Goal: Find specific page/section: Find specific page/section

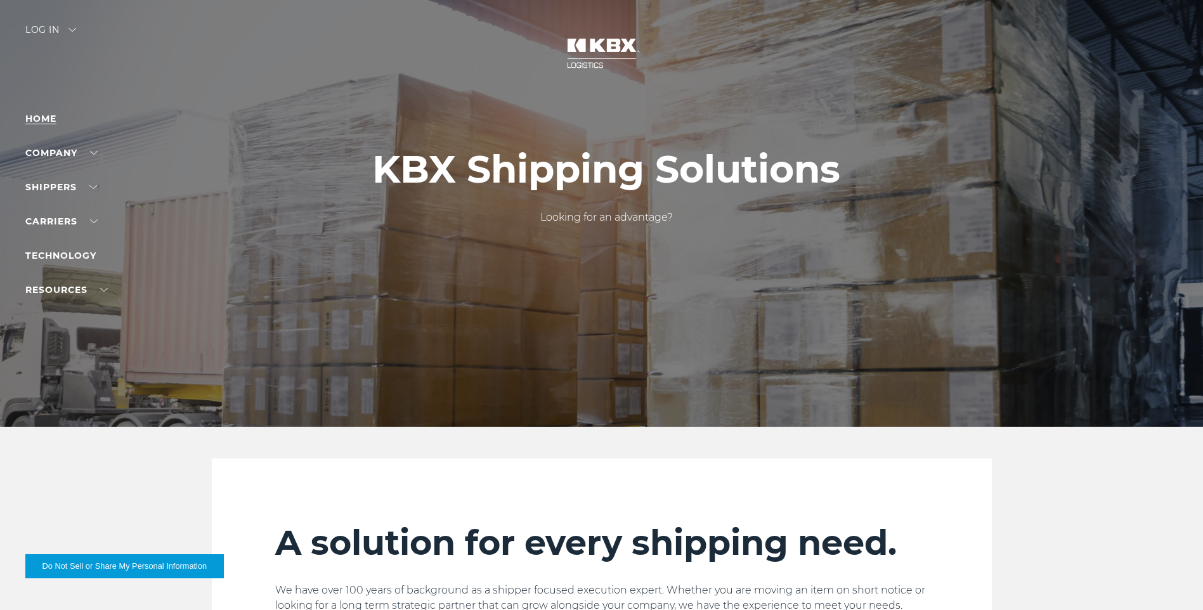
click at [47, 116] on link "Home" at bounding box center [40, 118] width 31 height 11
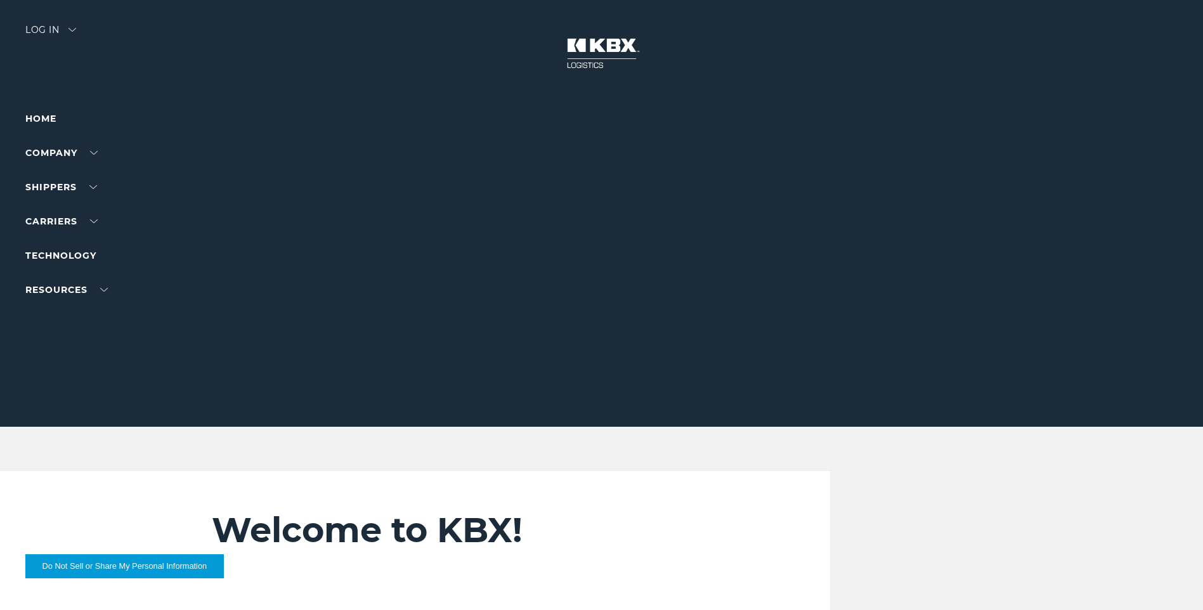
click at [74, 30] on img at bounding box center [73, 30] width 8 height 4
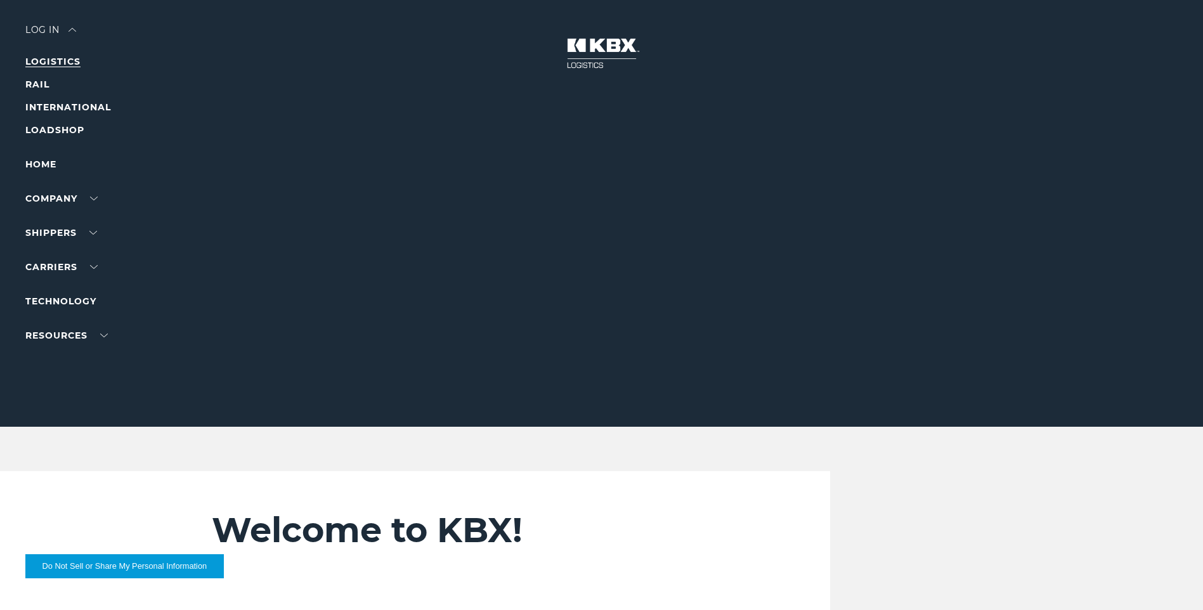
click at [60, 59] on link "LOGISTICS" at bounding box center [52, 61] width 55 height 11
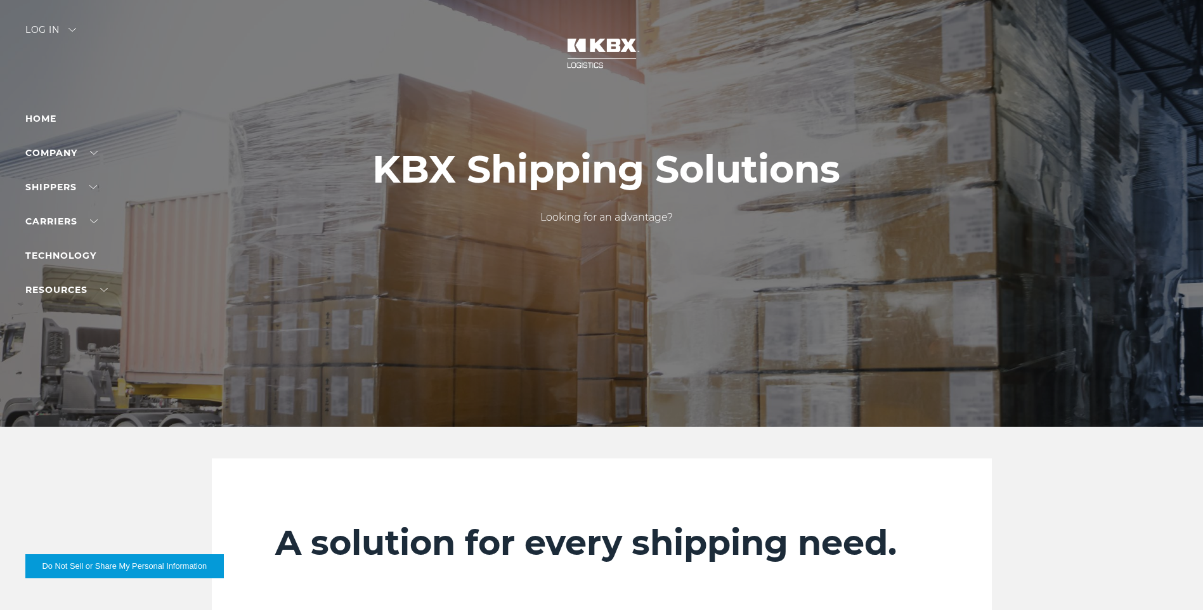
click at [44, 29] on div "Log in" at bounding box center [50, 34] width 51 height 18
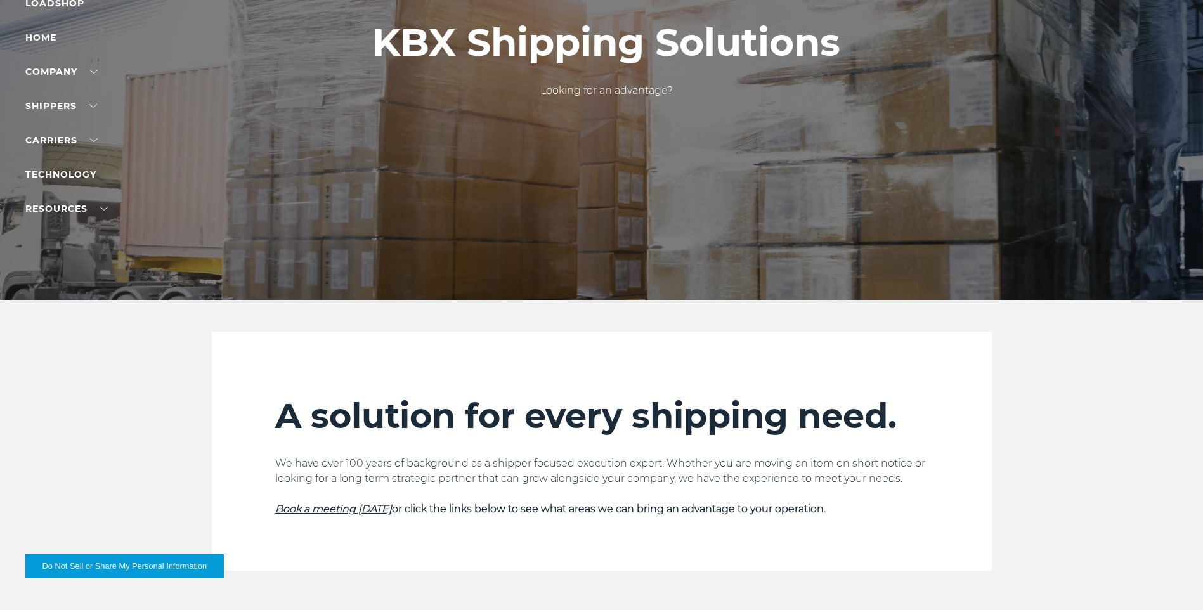
scroll to position [190, 0]
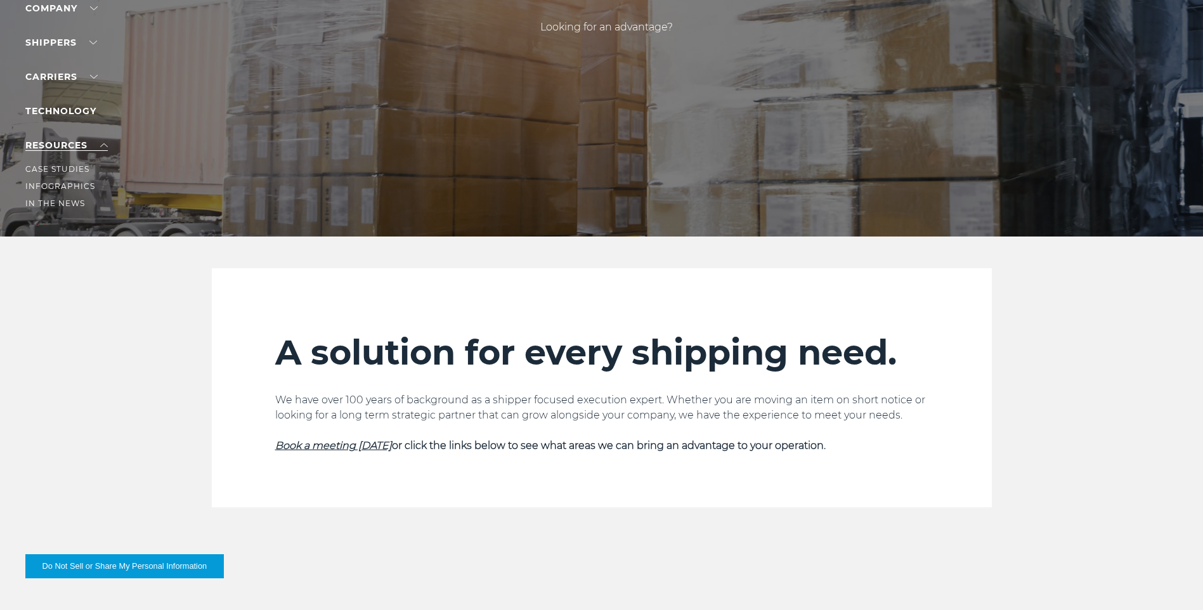
click at [78, 143] on link "RESOURCES" at bounding box center [66, 145] width 82 height 11
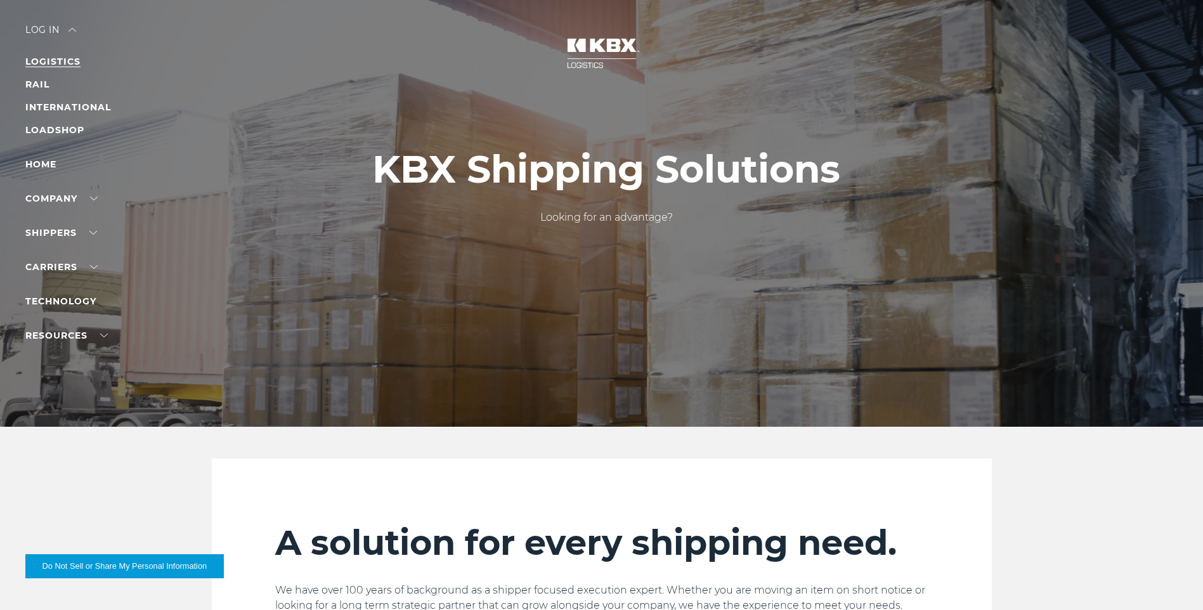
click at [58, 65] on link "LOGISTICS" at bounding box center [52, 61] width 55 height 11
